Goal: Task Accomplishment & Management: Manage account settings

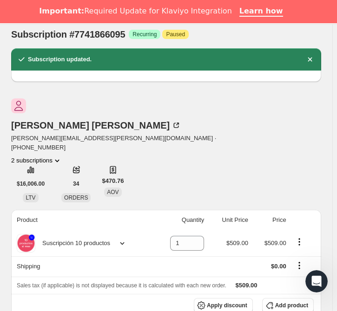
scroll to position [24, 0]
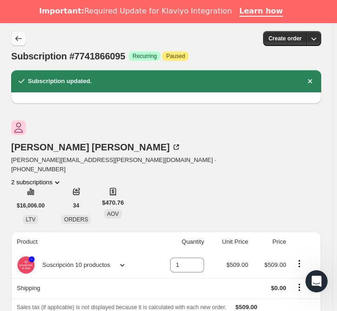
click at [16, 33] on button "Subscriptions" at bounding box center [18, 38] width 15 height 15
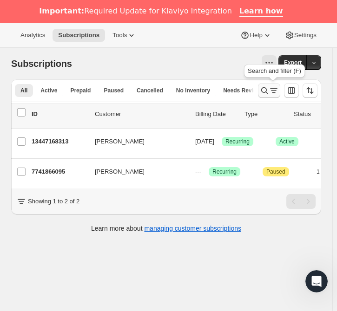
click at [269, 88] on icon "Search and filter results" at bounding box center [264, 90] width 9 height 9
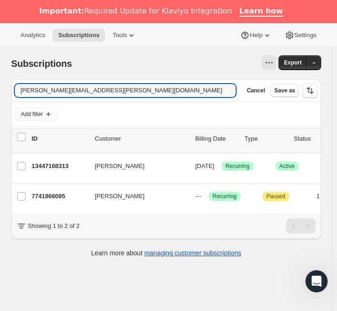
drag, startPoint x: 140, startPoint y: 90, endPoint x: 3, endPoint y: 95, distance: 137.7
click at [3, 95] on div "Subscriptions. This page is ready Subscriptions Export Filter subscribers [PERS…" at bounding box center [166, 157] width 332 height 219
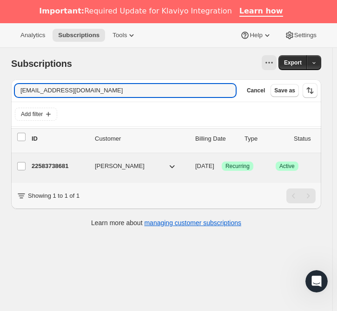
type input "[EMAIL_ADDRESS][DOMAIN_NAME]"
click at [51, 163] on p "22583738681" at bounding box center [60, 166] width 56 height 9
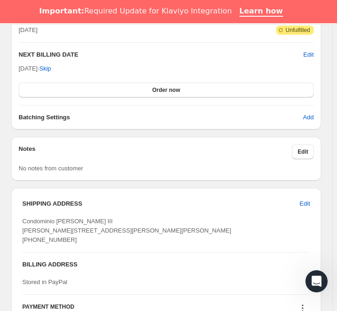
scroll to position [617, 0]
click at [303, 153] on span "Edit" at bounding box center [302, 151] width 11 height 7
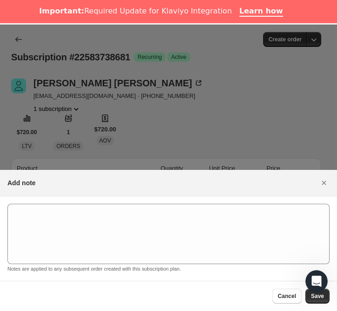
scroll to position [23, 0]
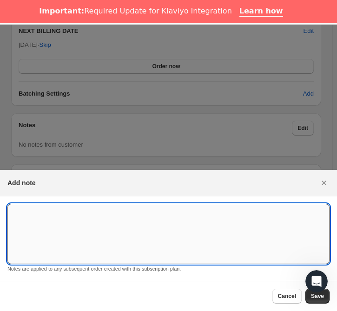
click at [94, 217] on textarea ":rj7:" at bounding box center [168, 234] width 322 height 60
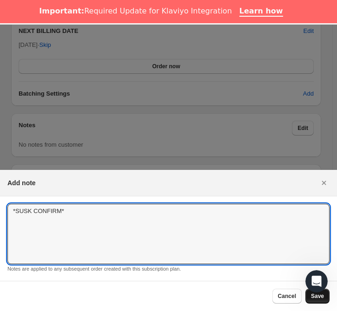
type textarea "*SUSK CONFIRM*"
click at [314, 298] on span "Save" at bounding box center [317, 296] width 13 height 7
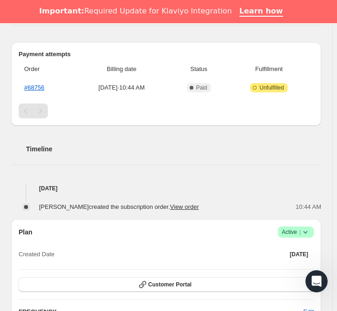
scroll to position [0, 0]
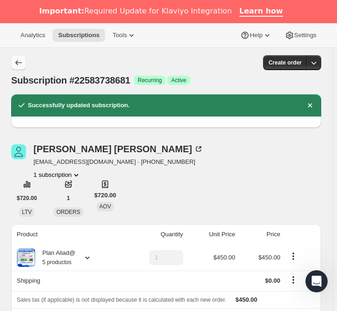
click at [22, 69] on button "Subscriptions" at bounding box center [18, 62] width 15 height 15
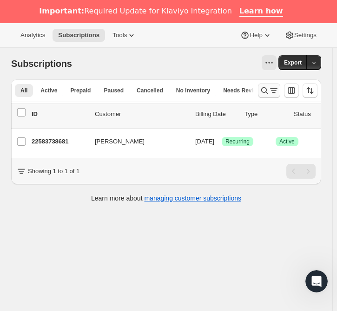
click at [268, 88] on icon "Search and filter results" at bounding box center [264, 90] width 9 height 9
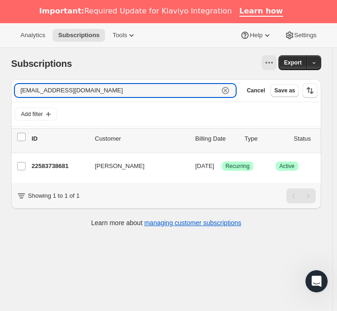
drag, startPoint x: 106, startPoint y: 86, endPoint x: -7, endPoint y: 74, distance: 114.1
click at [0, 74] on html "Analytics Subscriptions Tools Help Settings Skip to content Subscriptions. This…" at bounding box center [168, 155] width 337 height 311
paste input "[PERSON_NAME]"
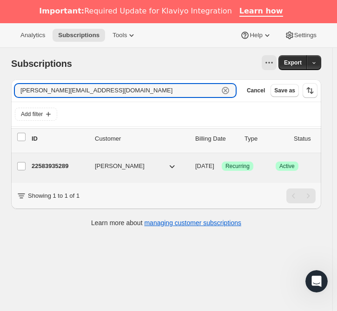
type input "[PERSON_NAME][EMAIL_ADDRESS][DOMAIN_NAME]"
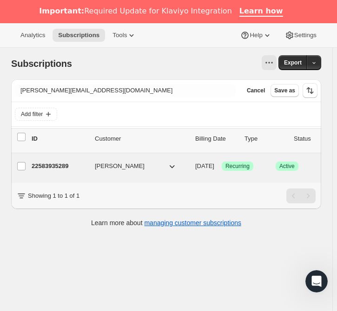
click at [65, 162] on p "22583935289" at bounding box center [60, 166] width 56 height 9
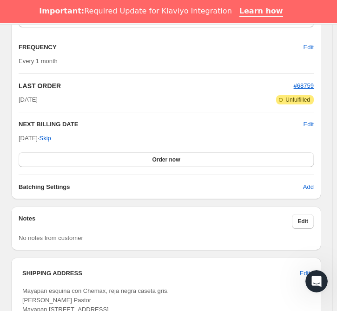
scroll to position [583, 0]
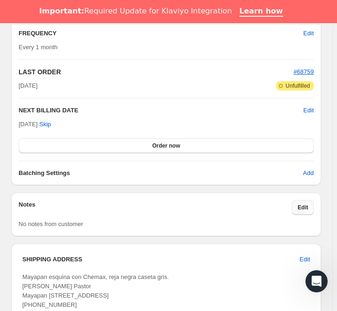
click at [314, 200] on button "Edit" at bounding box center [303, 207] width 22 height 15
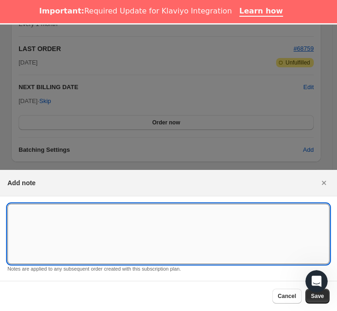
click at [62, 223] on textarea ":rpn:" at bounding box center [168, 234] width 322 height 60
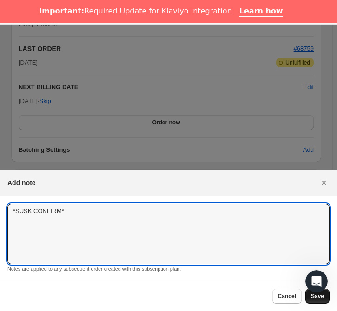
type textarea "*SUSK CONFIRM*"
click at [312, 298] on span "Save" at bounding box center [317, 296] width 13 height 7
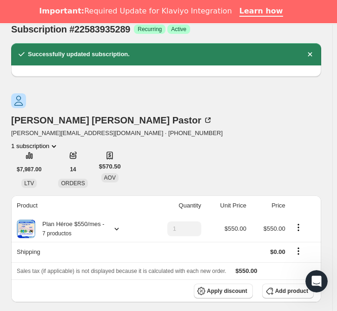
scroll to position [0, 0]
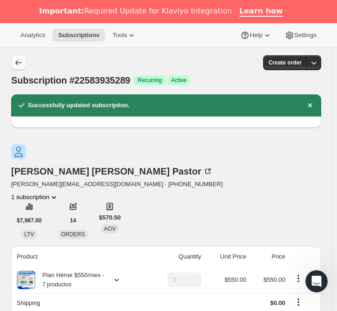
click at [18, 57] on button "Subscriptions" at bounding box center [18, 62] width 15 height 15
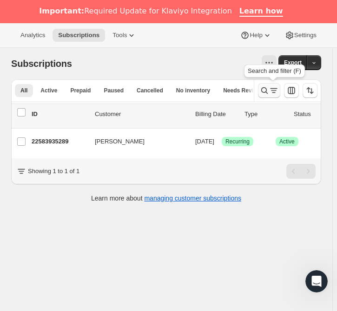
click at [266, 93] on icon "Search and filter results" at bounding box center [264, 90] width 9 height 9
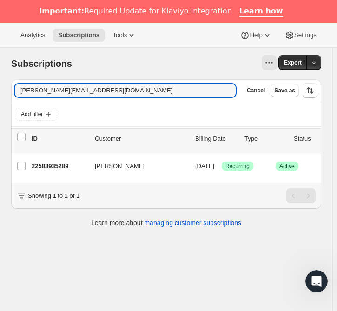
drag, startPoint x: 100, startPoint y: 90, endPoint x: -60, endPoint y: 84, distance: 160.5
click at [0, 84] on html "Analytics Subscriptions Tools Help Settings Skip to content Subscriptions. This…" at bounding box center [168, 155] width 337 height 311
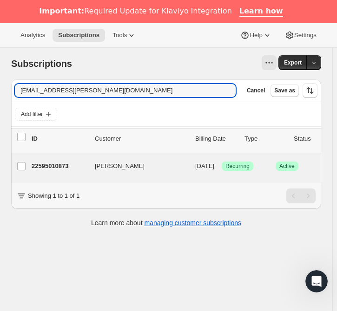
scroll to position [47, 0]
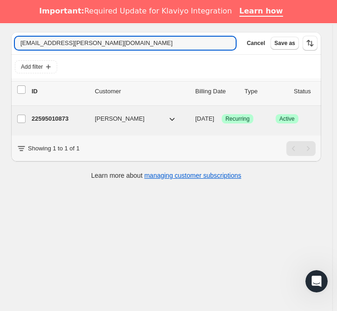
type input "[EMAIL_ADDRESS][PERSON_NAME][DOMAIN_NAME]"
click at [145, 121] on span "[PERSON_NAME]" at bounding box center [120, 118] width 50 height 9
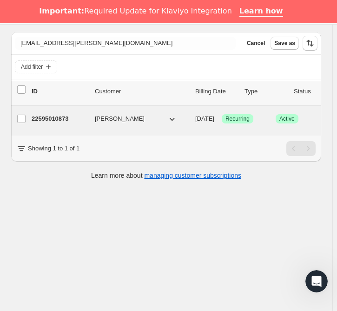
click at [63, 117] on p "22595010873" at bounding box center [60, 118] width 56 height 9
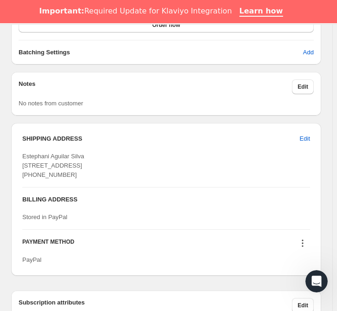
scroll to position [704, 0]
click at [313, 79] on button "Edit" at bounding box center [303, 86] width 22 height 15
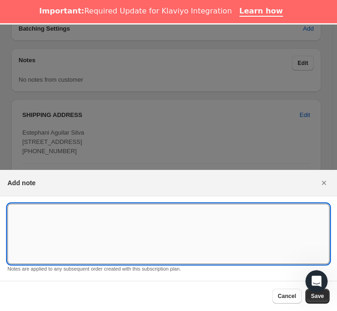
click at [76, 216] on textarea ":r106:" at bounding box center [168, 234] width 322 height 60
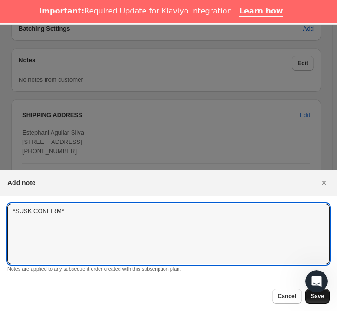
type textarea "*SUSK CONFIRM*"
click at [321, 297] on span "Save" at bounding box center [317, 296] width 13 height 7
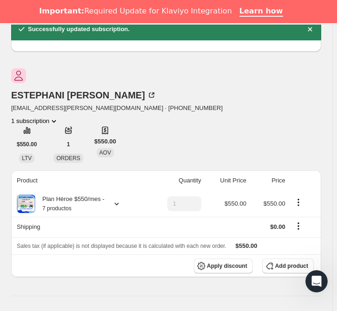
scroll to position [0, 0]
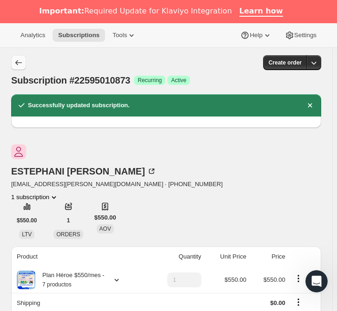
click at [19, 66] on icon "Subscriptions" at bounding box center [18, 62] width 9 height 9
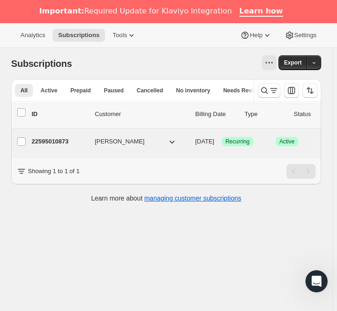
click at [48, 139] on p "22595010873" at bounding box center [60, 141] width 56 height 9
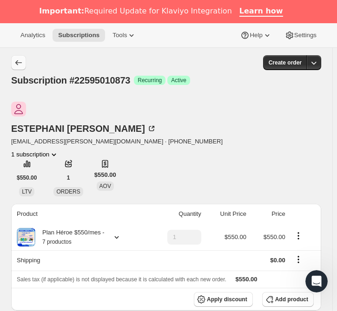
click at [18, 60] on icon "Subscriptions" at bounding box center [18, 62] width 9 height 9
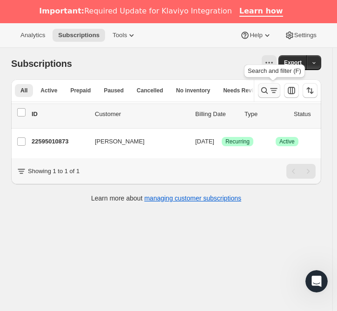
click at [269, 93] on icon "Search and filter results" at bounding box center [264, 90] width 9 height 9
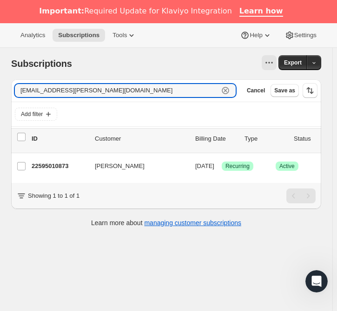
drag, startPoint x: 114, startPoint y: 92, endPoint x: 3, endPoint y: 79, distance: 111.8
click at [3, 79] on div "Subscriptions. This page is ready Subscriptions Export Filter subscribers [EMAI…" at bounding box center [166, 142] width 332 height 189
paste input "rocioreyes64"
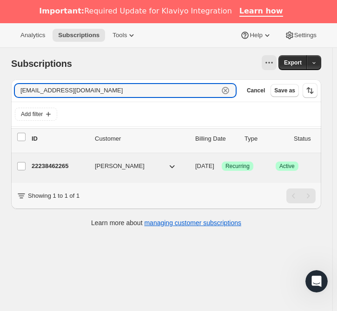
type input "[EMAIL_ADDRESS][DOMAIN_NAME]"
click at [61, 167] on p "22238462265" at bounding box center [60, 166] width 56 height 9
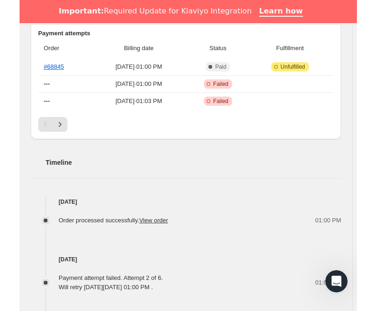
scroll to position [250, 0]
